Goal: Find specific page/section: Find specific page/section

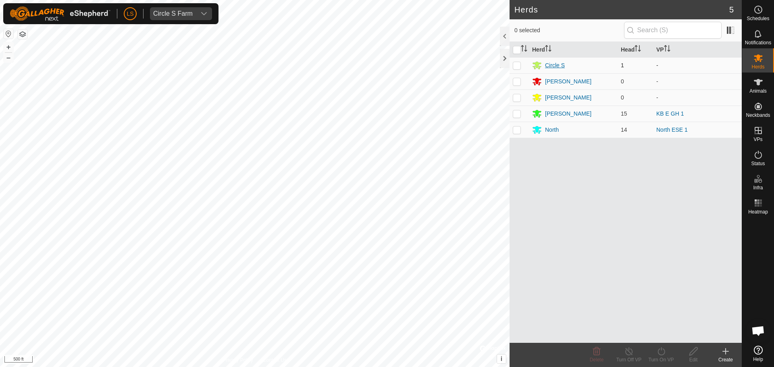
click at [554, 65] on div "Circle S" at bounding box center [555, 65] width 20 height 8
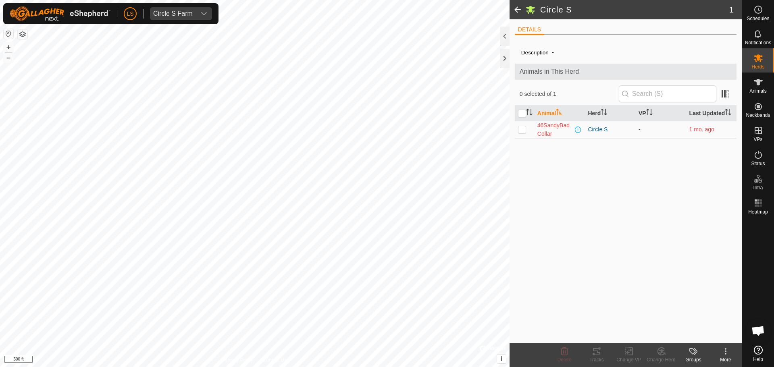
click at [518, 8] on span at bounding box center [518, 9] width 16 height 19
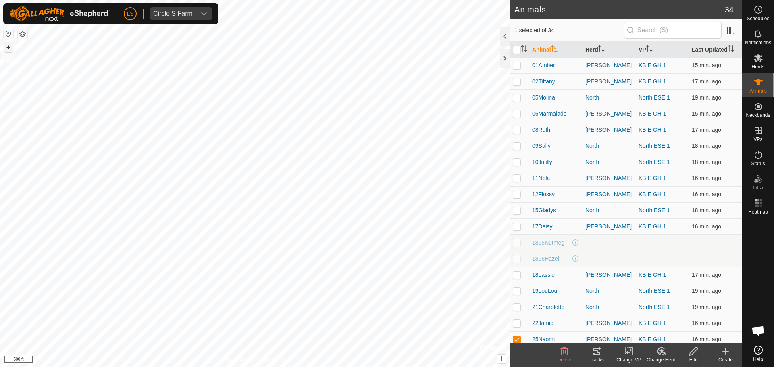
click at [10, 46] on button "+" at bounding box center [9, 47] width 10 height 10
click at [759, 59] on icon at bounding box center [758, 58] width 9 height 8
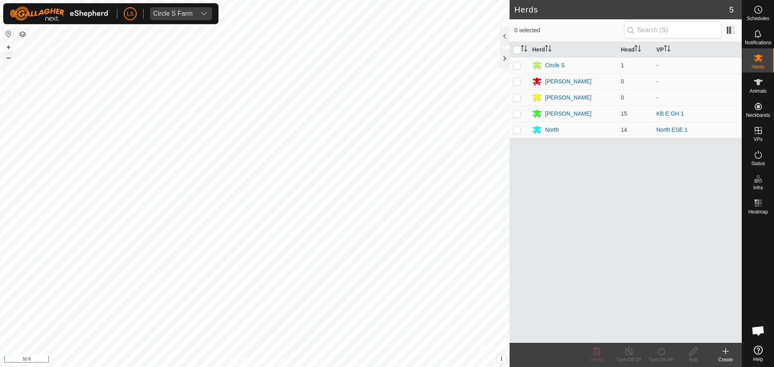
click at [8, 58] on button "–" at bounding box center [9, 58] width 10 height 10
